Goal: Complete application form

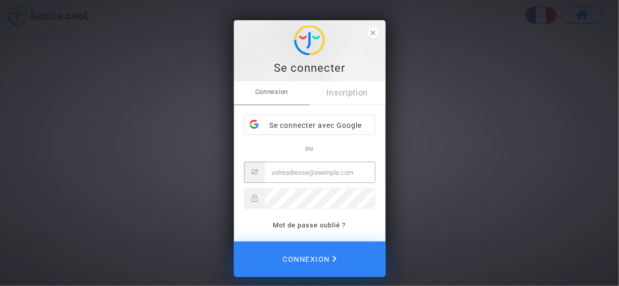
type input "[EMAIL_ADDRESS][DOMAIN_NAME]"
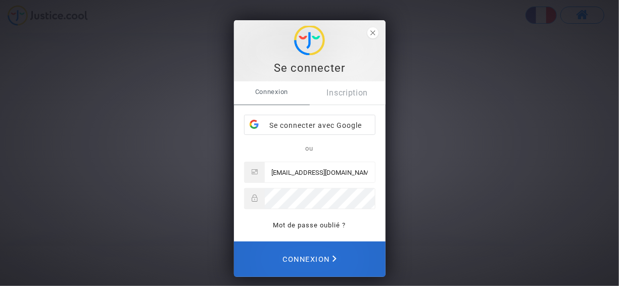
click at [326, 264] on span "Connexion" at bounding box center [309, 259] width 54 height 22
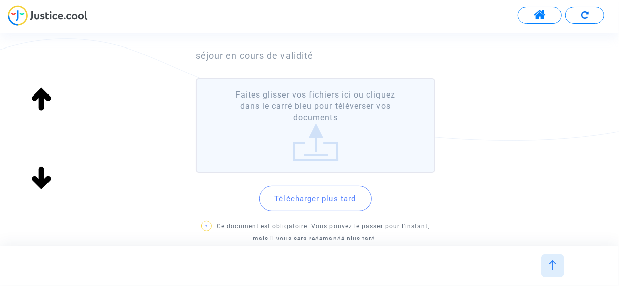
scroll to position [94, 0]
click at [311, 143] on label "Faites glisser vos fichiers ici ou cliquez dans le carré bleu pour téléverser v…" at bounding box center [314, 126] width 239 height 94
click at [0, 0] on input "Faites glisser vos fichiers ici ou cliquez dans le carré bleu pour téléverser v…" at bounding box center [0, 0] width 0 height 0
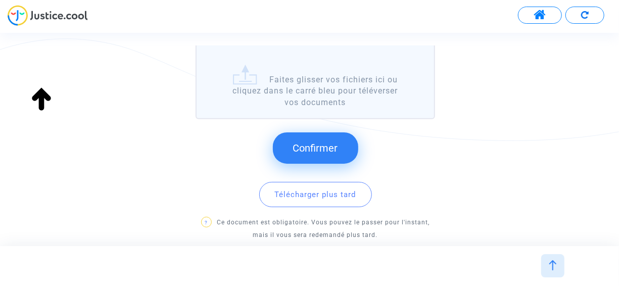
scroll to position [256, 0]
click at [326, 143] on span "Confirmer" at bounding box center [315, 147] width 45 height 12
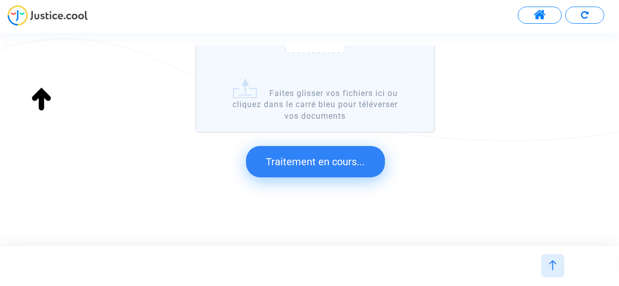
scroll to position [0, 0]
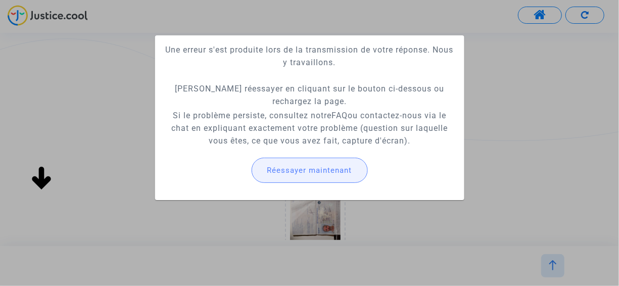
click at [329, 167] on span "Réessayer maintenant" at bounding box center [309, 170] width 85 height 9
